Goal: Find contact information: Find contact information

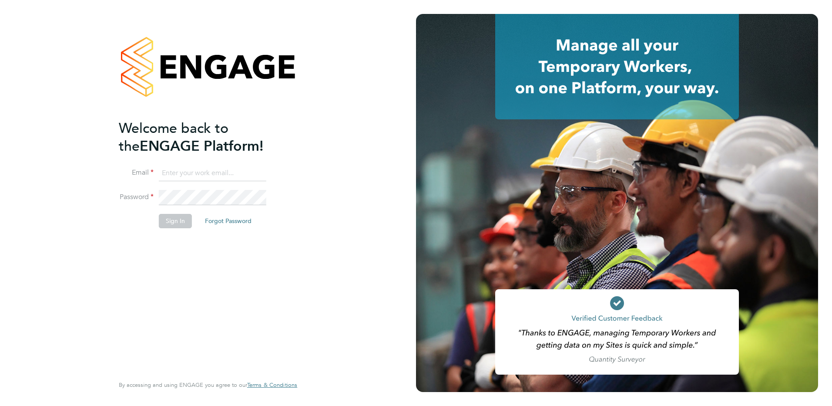
type input "admin@crestplus.com"
click at [179, 220] on button "Sign In" at bounding box center [175, 221] width 33 height 14
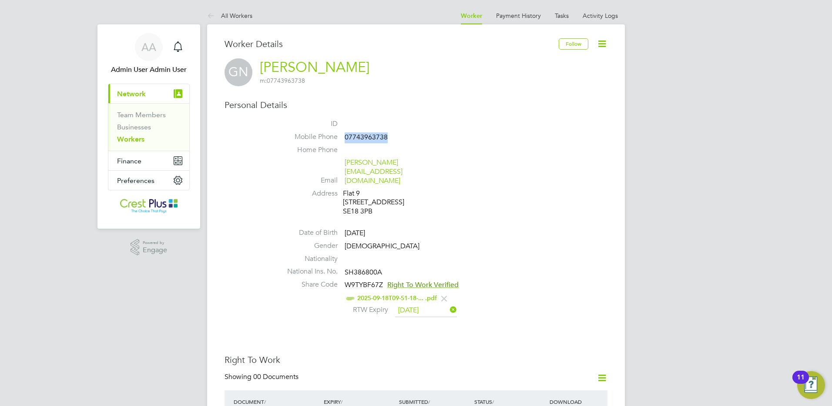
drag, startPoint x: 390, startPoint y: 135, endPoint x: 344, endPoint y: 139, distance: 46.3
click at [344, 139] on li "Mobile Phone [PHONE_NUMBER]" at bounding box center [442, 138] width 331 height 13
click at [370, 268] on span "SH386800A" at bounding box center [363, 272] width 37 height 9
copy span "SH386800A"
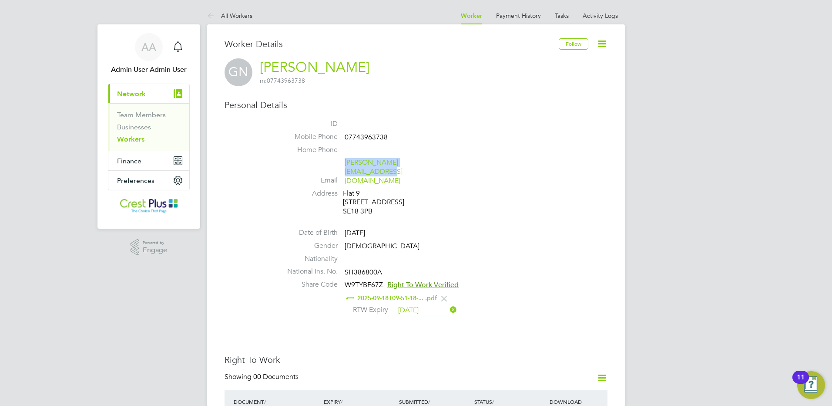
drag, startPoint x: 436, startPoint y: 160, endPoint x: 346, endPoint y: 164, distance: 89.3
click at [346, 164] on li "Email grigor.nedelchev@gmail.com" at bounding box center [442, 173] width 331 height 30
copy link "grigor.nedelchev@gmail.com"
click at [377, 137] on span "07988446694" at bounding box center [366, 137] width 43 height 9
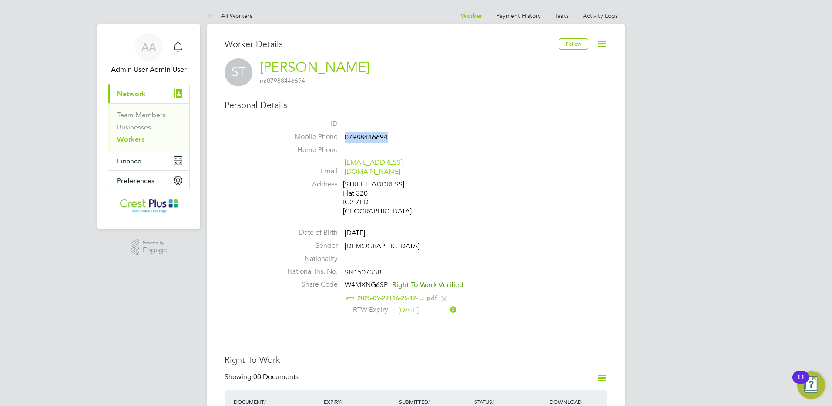
copy span "07988446694"
click at [356, 268] on span "SN150733B" at bounding box center [363, 272] width 37 height 9
copy span "SN150733B"
